Goal: Information Seeking & Learning: Ask a question

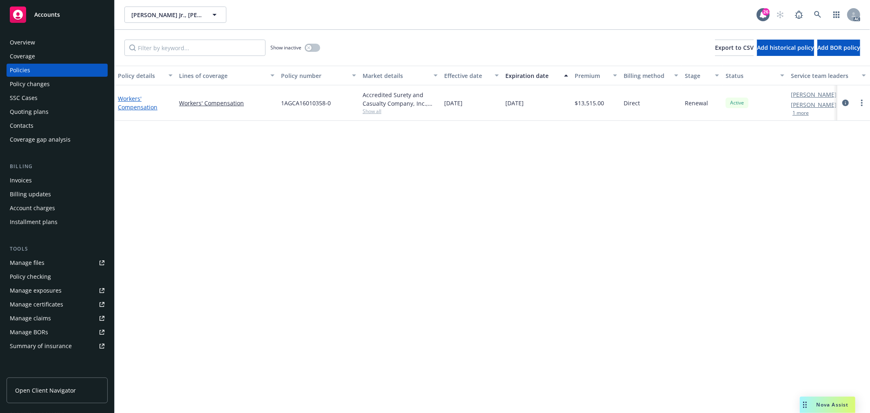
click at [145, 107] on link "Workers' Compensation" at bounding box center [138, 103] width 40 height 16
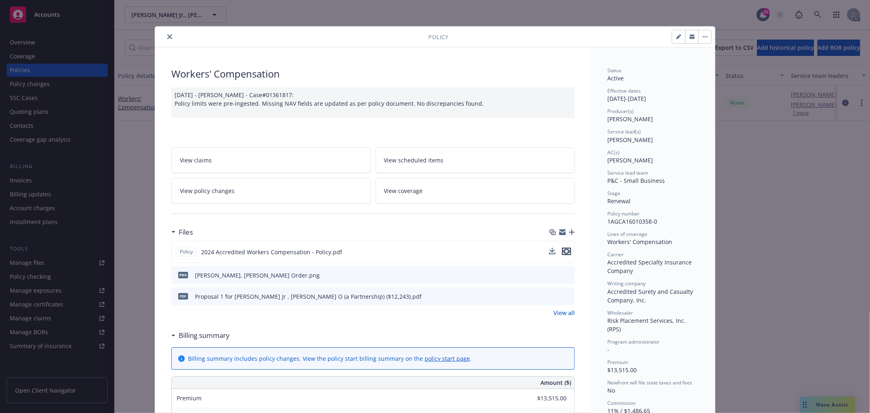
click at [563, 250] on icon "preview file" at bounding box center [566, 251] width 7 height 6
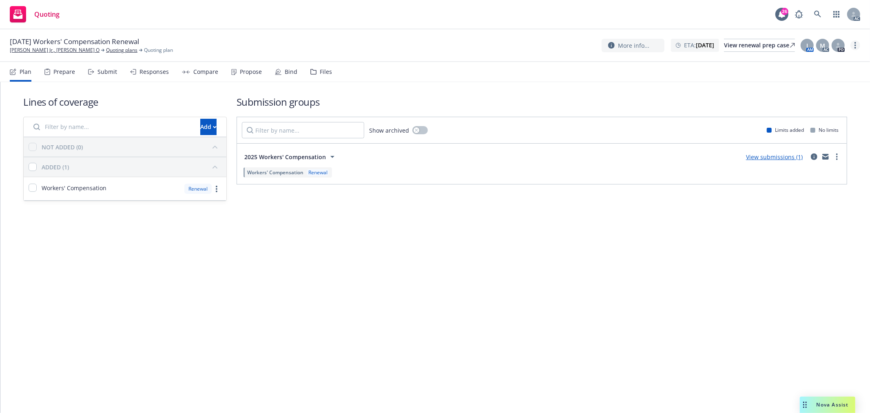
click at [857, 46] on link "more" at bounding box center [855, 45] width 10 height 10
click at [819, 65] on link "Copy logging email" at bounding box center [814, 62] width 91 height 16
click at [108, 72] on div "Submit" at bounding box center [107, 71] width 20 height 7
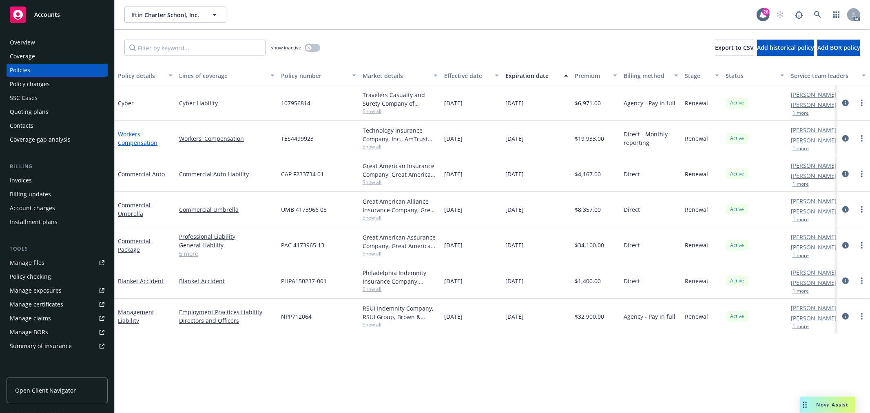
click at [133, 141] on link "Workers' Compensation" at bounding box center [138, 138] width 40 height 16
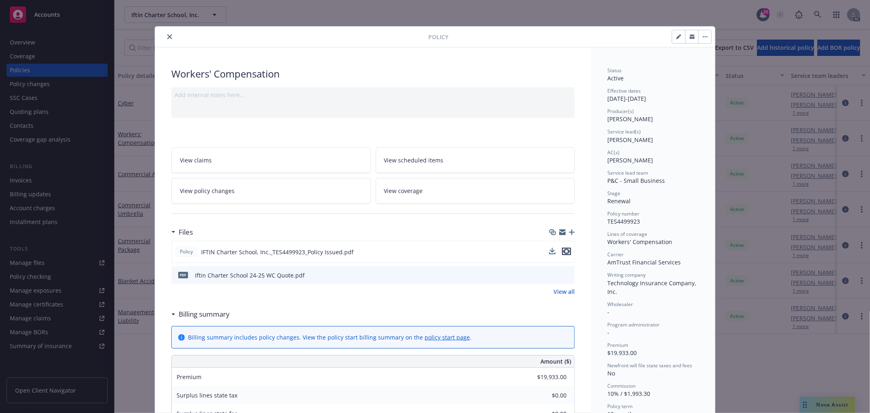
click at [563, 252] on icon "preview file" at bounding box center [566, 251] width 7 height 6
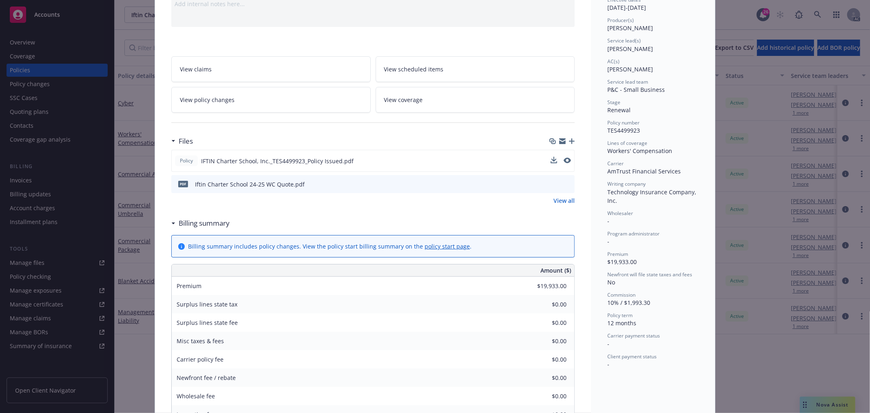
scroll to position [226, 0]
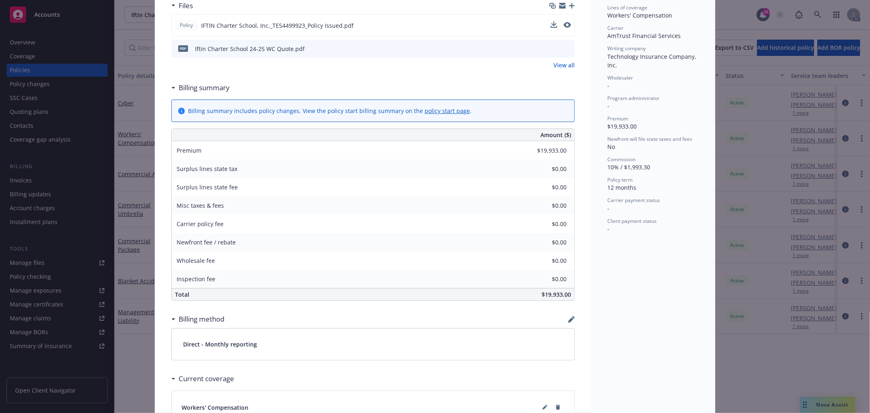
click at [548, 296] on span "$19,933.00" at bounding box center [555, 294] width 29 height 8
copy span "19,933.00"
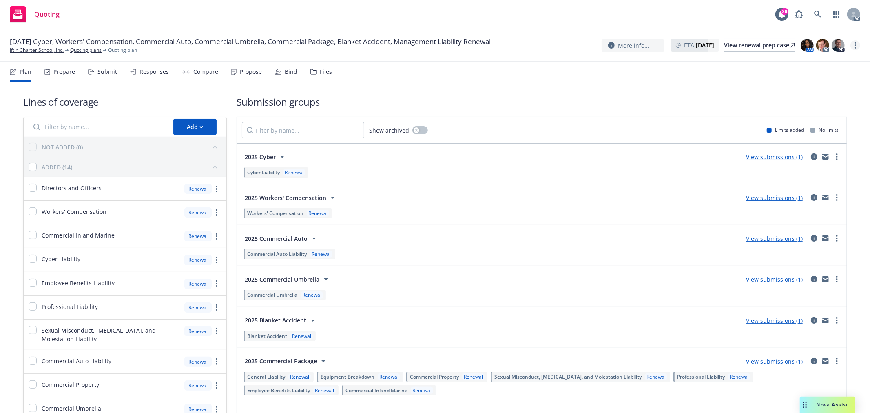
click at [857, 45] on link "more" at bounding box center [855, 45] width 10 height 10
click at [802, 65] on link "Copy logging email" at bounding box center [814, 62] width 91 height 16
click at [859, 45] on link "more" at bounding box center [855, 45] width 10 height 10
click at [817, 66] on link "Copy logging email" at bounding box center [814, 62] width 91 height 16
click at [140, 69] on div "Responses" at bounding box center [153, 71] width 29 height 7
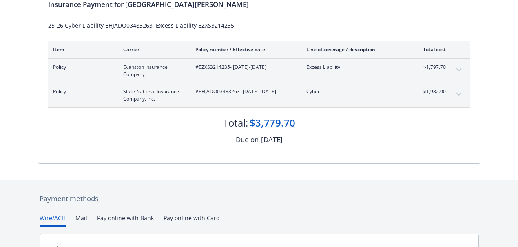
scroll to position [163, 0]
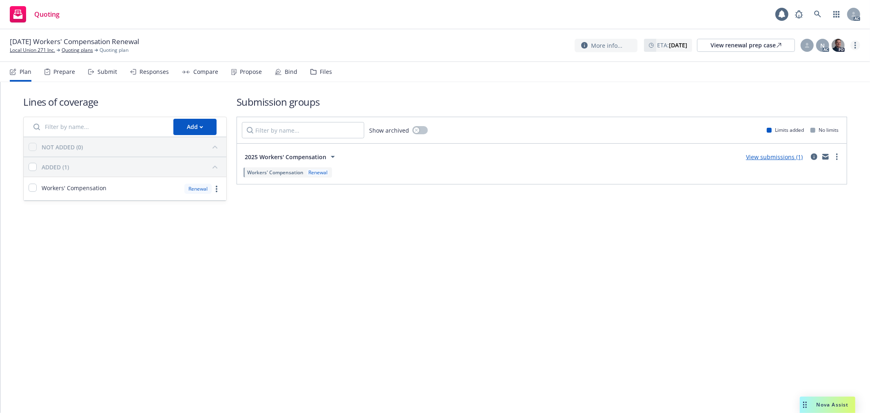
click at [855, 46] on icon "more" at bounding box center [855, 45] width 2 height 7
drag, startPoint x: 807, startPoint y: 62, endPoint x: 799, endPoint y: 62, distance: 8.2
click at [807, 62] on link "Copy logging email" at bounding box center [814, 62] width 91 height 16
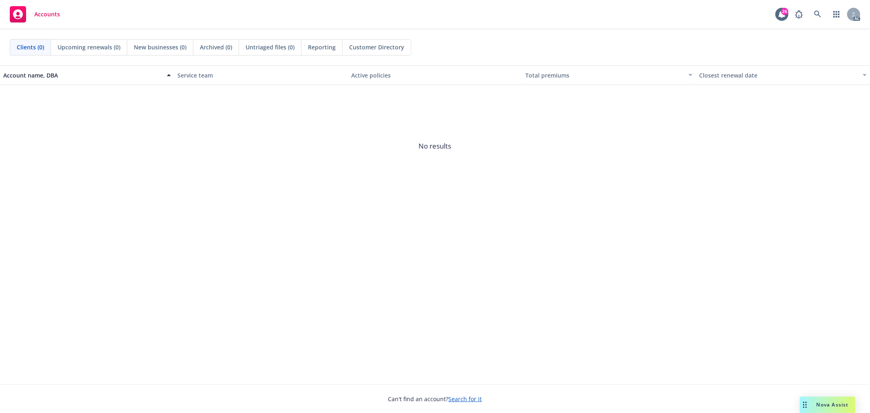
click at [826, 410] on div "Nova Assist" at bounding box center [827, 404] width 55 height 16
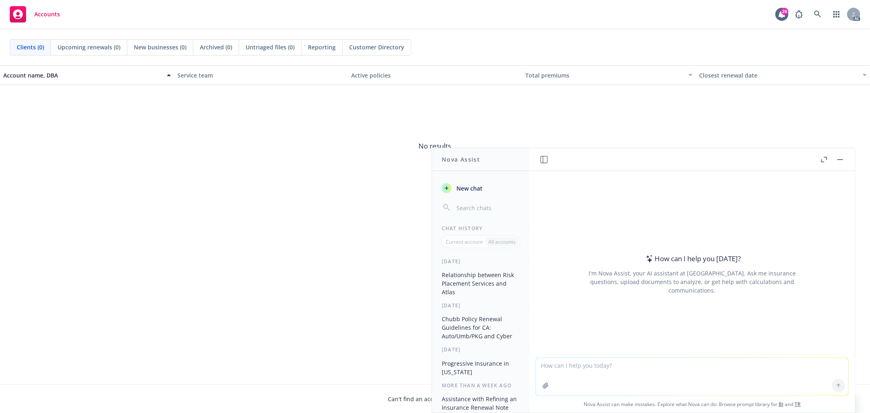
click at [612, 368] on textarea at bounding box center [692, 377] width 312 height 38
click at [591, 364] on textarea at bounding box center [692, 377] width 312 height 38
click at [605, 376] on textarea at bounding box center [692, 377] width 312 height 38
type textarea "I"
click at [563, 364] on textarea "我想了解WC policy" at bounding box center [692, 376] width 312 height 38
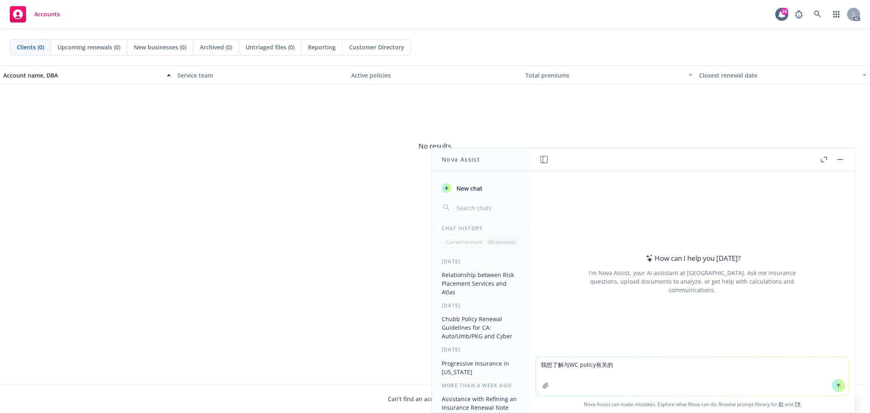
click at [627, 365] on textarea "我想了解与WC policy有关的" at bounding box center [692, 376] width 312 height 38
paste textarea "Ex-mod worksheet"
type textarea "我想了解与WC policy有关的Ex-mod worksheet 是如何产生的？"
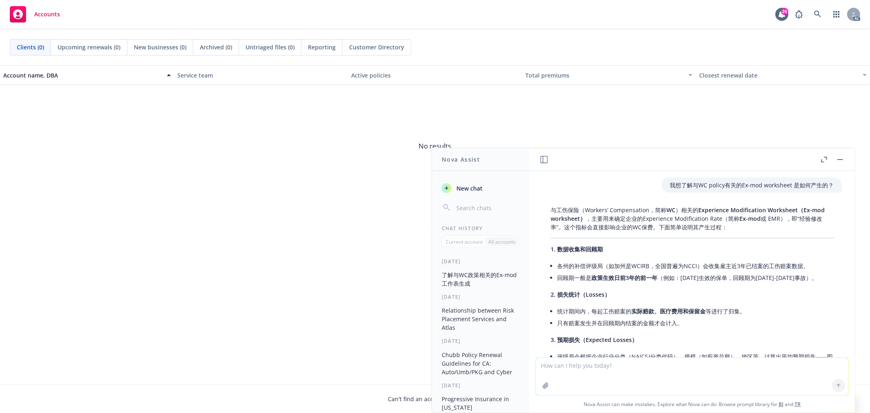
click at [564, 277] on li "回顾期一般是 政策生效日前3年的前一年 （例如：2025年生效的保单，回顾期为2021-2023事故）。" at bounding box center [695, 278] width 276 height 12
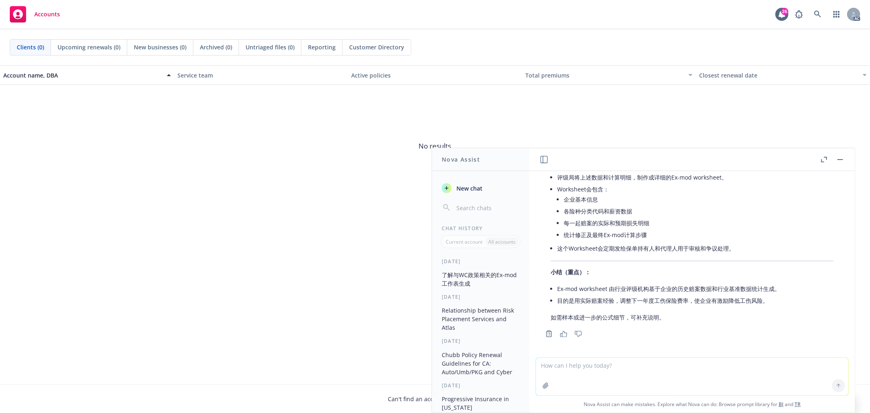
scroll to position [279, 0]
click at [624, 373] on textarea at bounding box center [692, 377] width 312 height 38
click at [653, 366] on textarea "Carrier在其中起什么作用呢？为什么" at bounding box center [692, 376] width 312 height 38
click at [695, 366] on textarea "Carrier在其中起什么作用呢？我遇到一个情况，wholesaler" at bounding box center [692, 376] width 312 height 38
click at [720, 364] on textarea "Carrier在其中起什么作用呢？我遇到一个情况，wholesaler 写信给我们“”" at bounding box center [692, 376] width 312 height 38
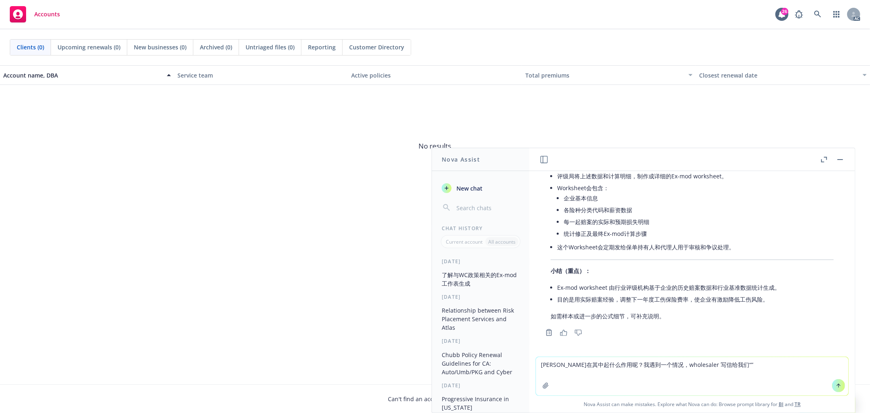
paste textarea "please be advised that the 2026 Ex-mod worksheet is not published yet as they a…"
type textarea "Carrier在其中起什么作用呢？我遇到一个情况，wholesaler 写信给我们“please be advised that the 2026 Ex-mo…"
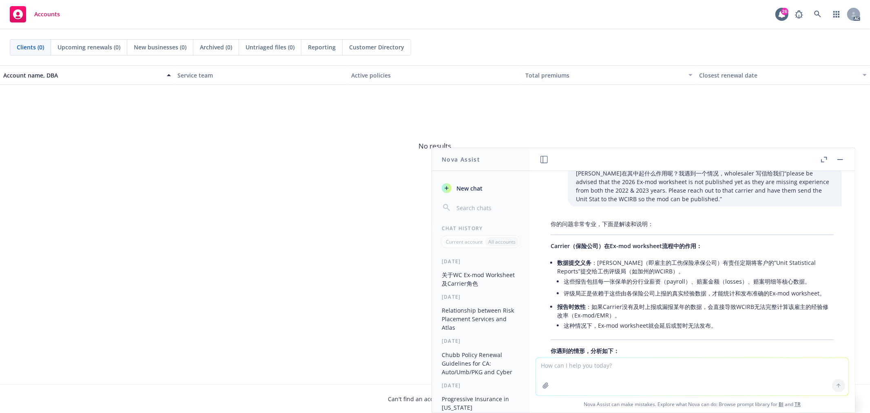
scroll to position [477, 0]
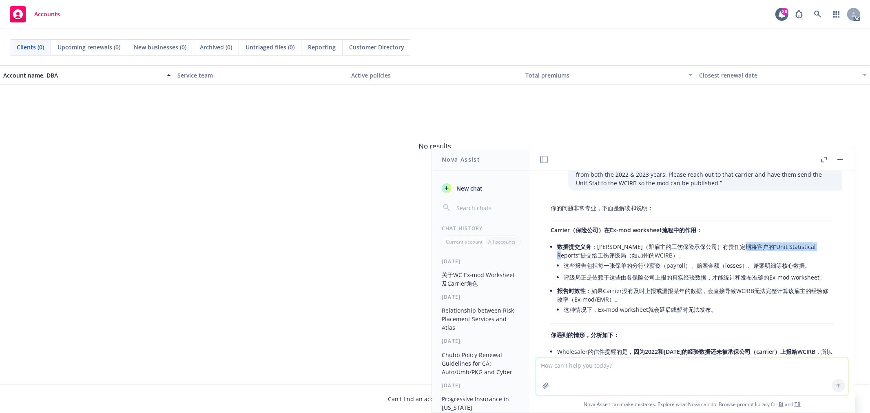
drag, startPoint x: 749, startPoint y: 245, endPoint x: 809, endPoint y: 243, distance: 60.4
click at [809, 243] on li "数据提交义务 ：Carrier（即雇主的工伤保险承保公司）有责任定期将客户的“Unit Statistical Reports”提交给工伤评级局（如加州的WC…" at bounding box center [695, 263] width 276 height 44
copy li "Unit Statistical Reports"
click at [614, 369] on textarea at bounding box center [692, 377] width 312 height 38
paste textarea "Unit Statistical Reports"
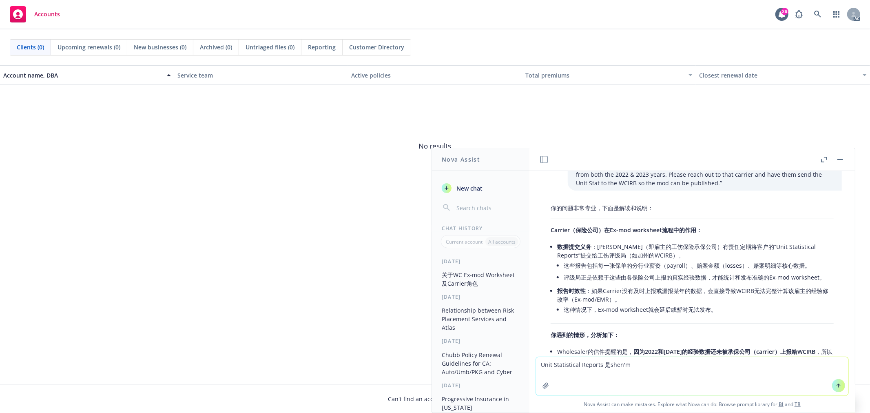
type textarea "Unit Statistical Reports 是什么"
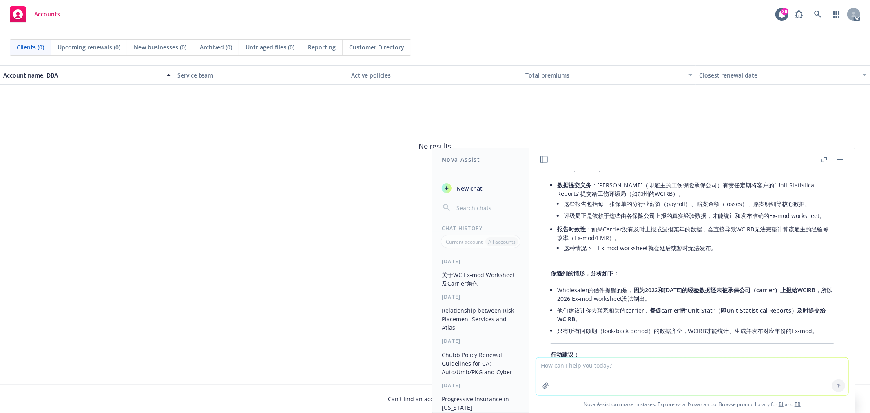
scroll to position [539, 0]
drag, startPoint x: 824, startPoint y: 159, endPoint x: 740, endPoint y: 182, distance: 87.0
click at [824, 159] on icon "button" at bounding box center [824, 160] width 6 height 6
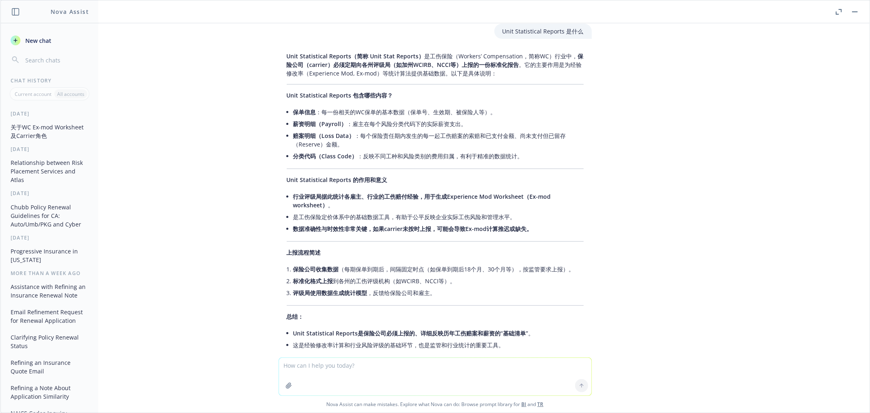
scroll to position [818, 0]
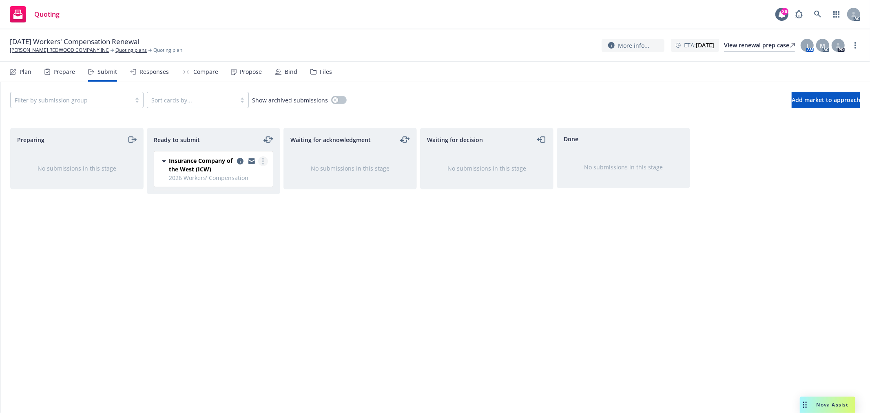
click at [263, 160] on icon "more" at bounding box center [263, 161] width 2 height 7
click at [231, 196] on span "Log acknowledgement" at bounding box center [226, 194] width 80 height 8
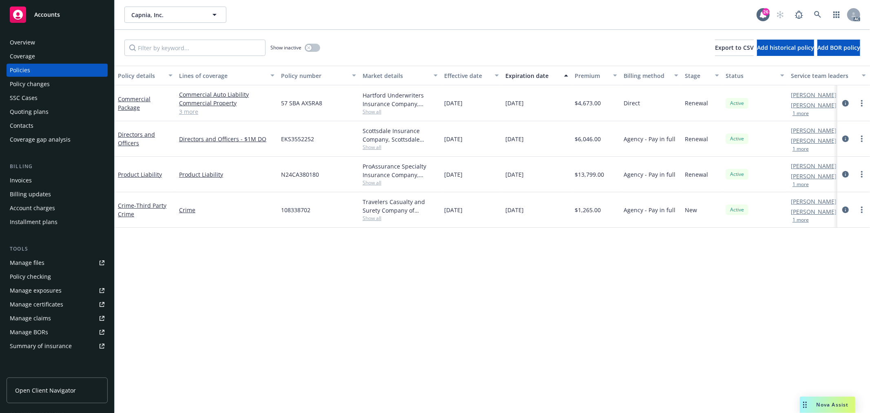
click at [48, 264] on link "Manage files" at bounding box center [57, 262] width 101 height 13
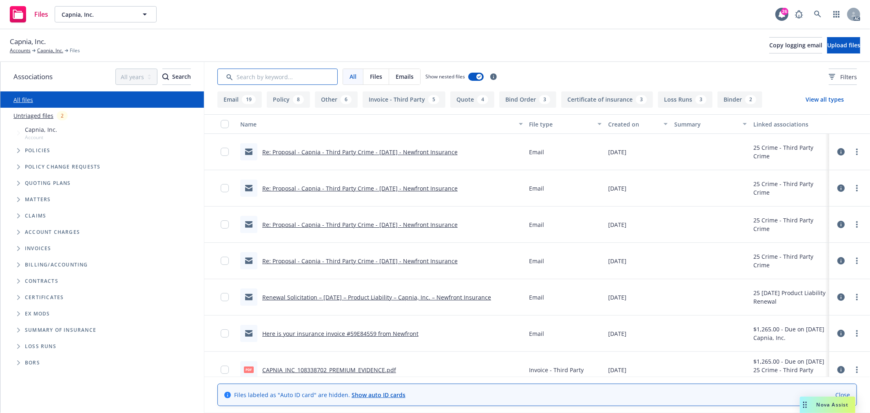
click at [288, 80] on input "Search by keyword..." at bounding box center [277, 76] width 120 height 16
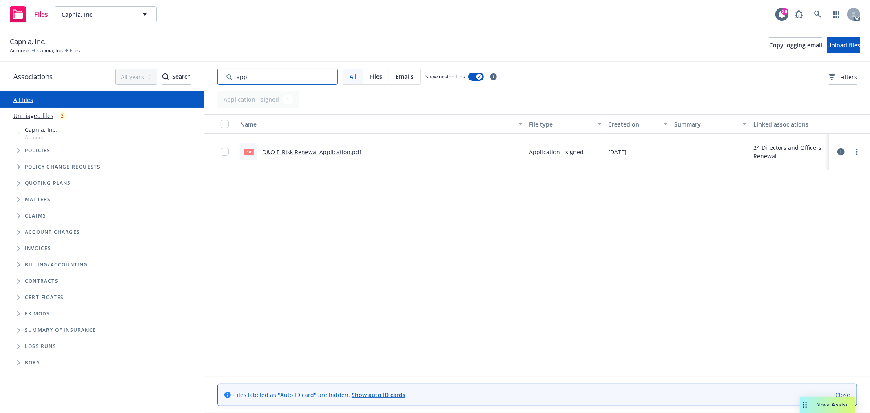
type input "app"
click at [319, 152] on link "D&O E-Risk Renewal Application.pdf" at bounding box center [311, 152] width 99 height 8
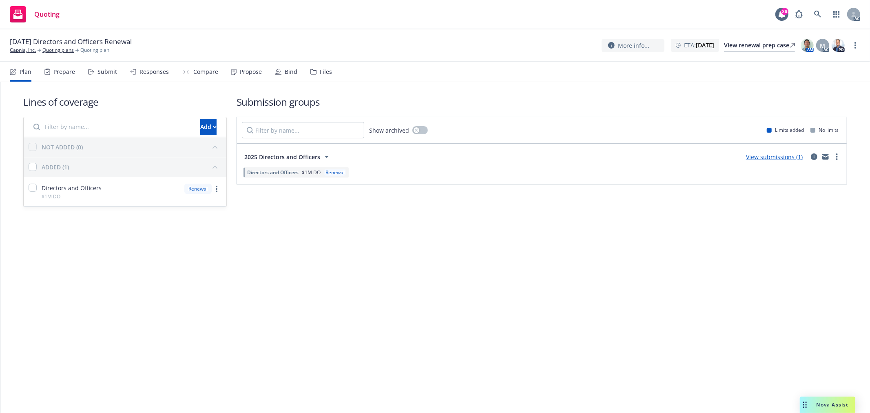
click at [108, 73] on div "Submit" at bounding box center [107, 71] width 20 height 7
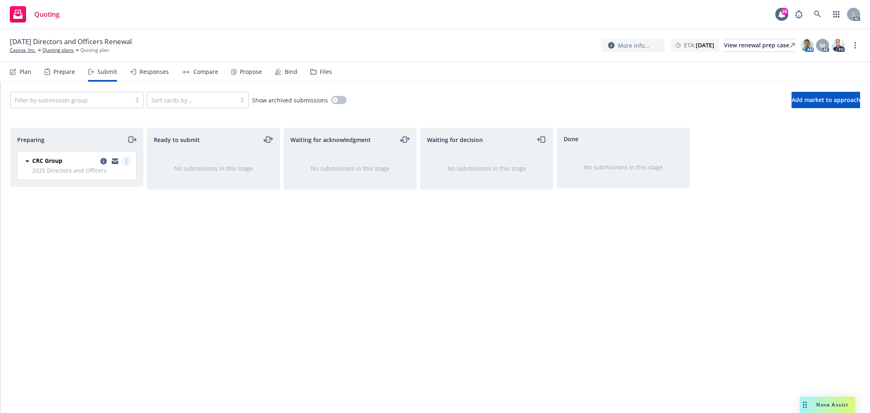
click at [124, 161] on link "more" at bounding box center [127, 161] width 10 height 10
click at [113, 197] on span "Log acknowledgement" at bounding box center [89, 194] width 80 height 8
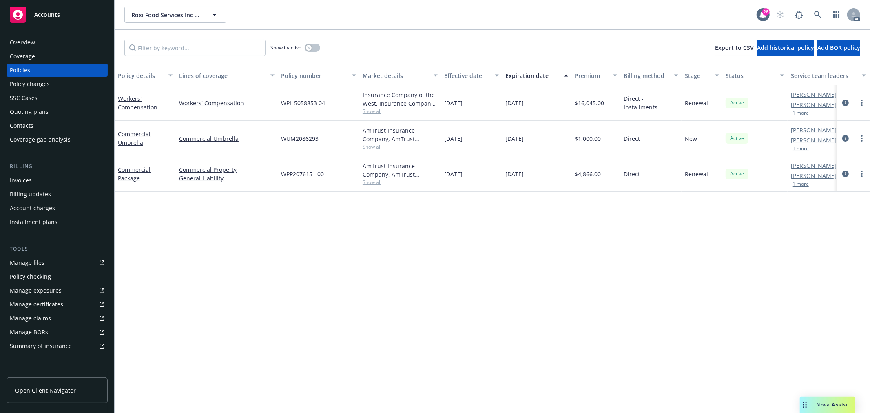
click at [804, 115] on button "1 more" at bounding box center [800, 112] width 16 height 5
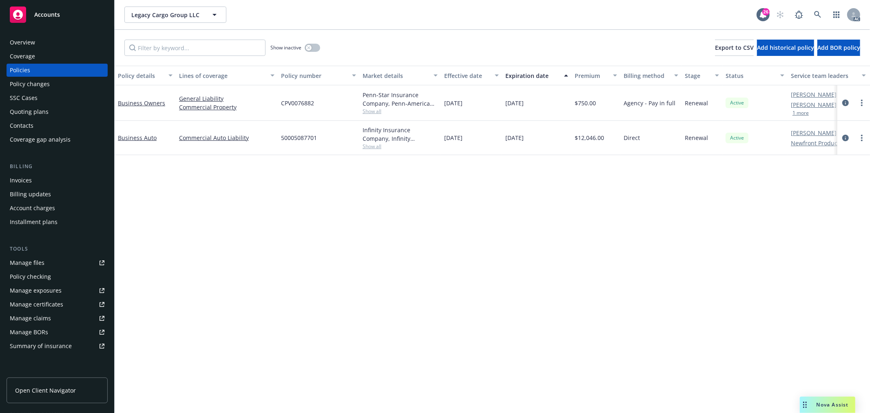
click at [37, 43] on div "Overview" at bounding box center [57, 42] width 95 height 13
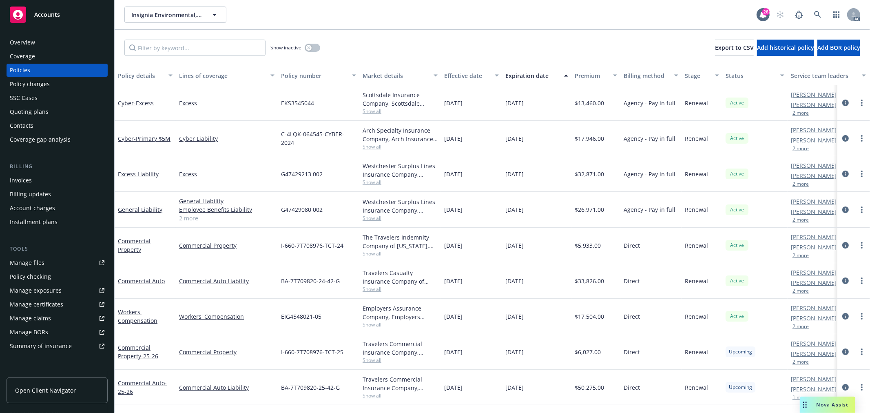
click at [799, 113] on button "2 more" at bounding box center [800, 112] width 16 height 5
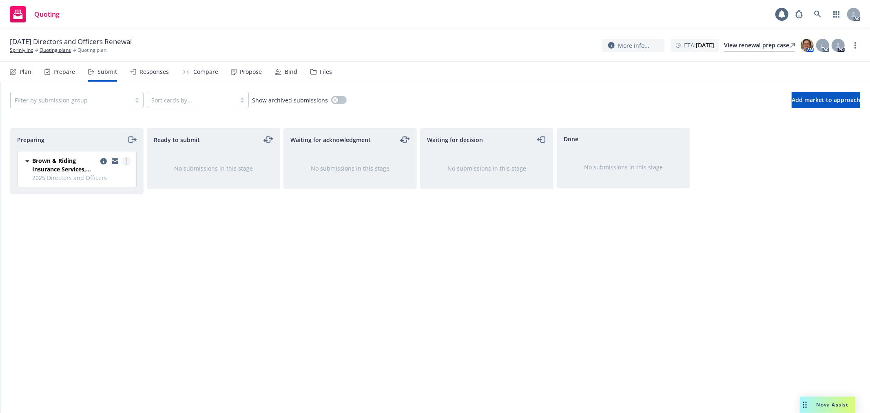
click at [128, 161] on link "more" at bounding box center [127, 161] width 10 height 10
click at [92, 193] on span "Log acknowledgement" at bounding box center [89, 194] width 80 height 8
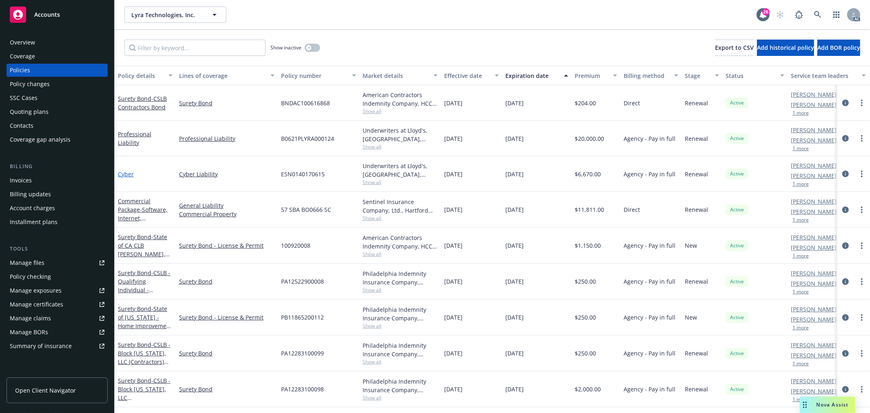
click at [127, 173] on link "Cyber" at bounding box center [126, 174] width 16 height 8
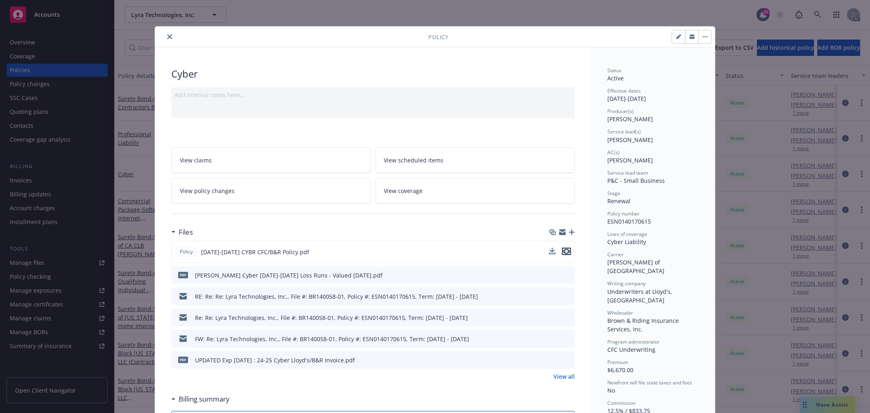
click at [564, 252] on icon "preview file" at bounding box center [566, 251] width 7 height 6
